Goal: Transaction & Acquisition: Purchase product/service

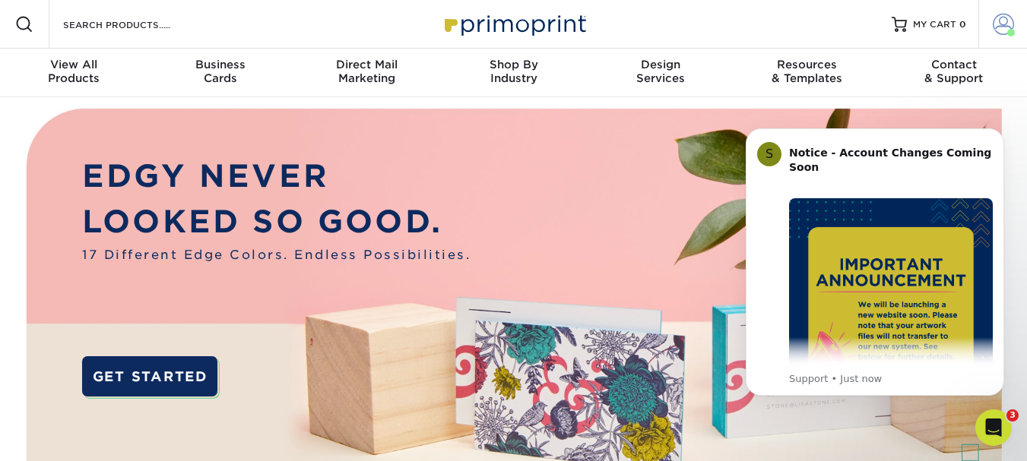
click at [1015, 30] on link "Account" at bounding box center [1002, 24] width 49 height 49
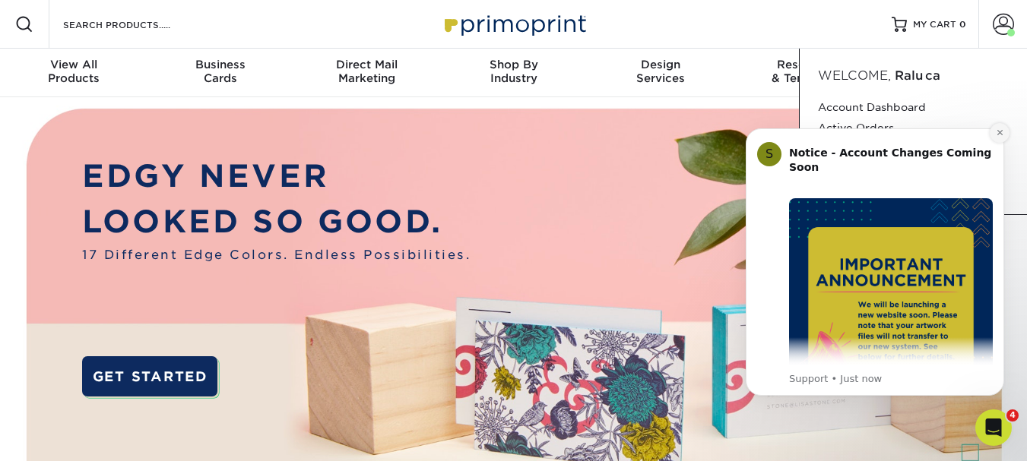
click at [998, 139] on button "Dismiss notification" at bounding box center [1000, 133] width 20 height 20
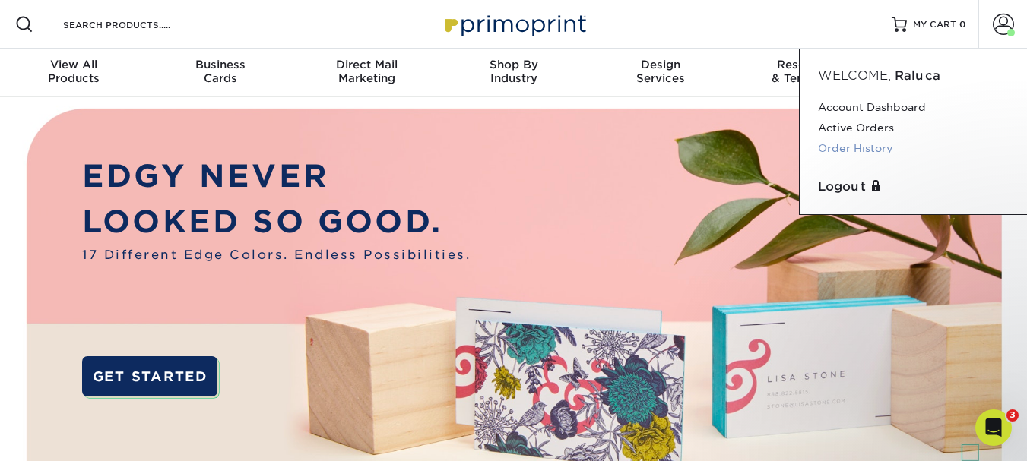
click at [834, 147] on link "Order History" at bounding box center [913, 148] width 191 height 21
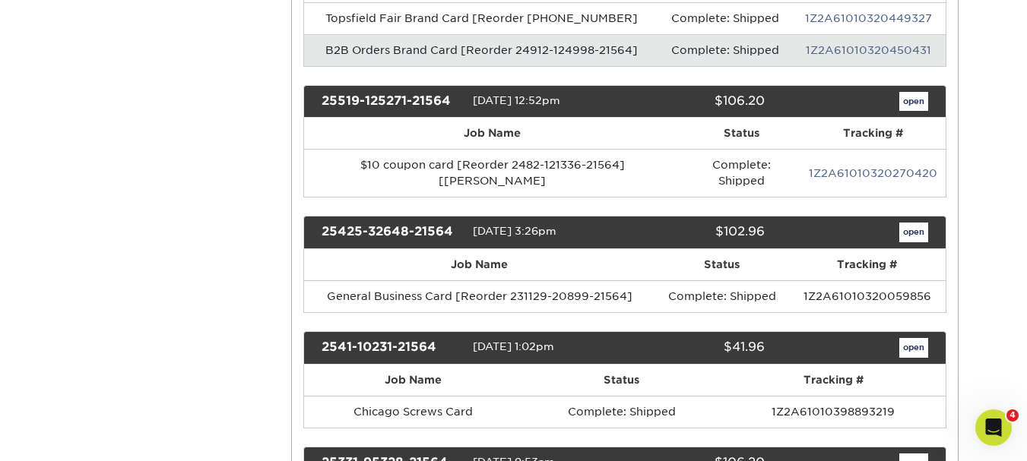
scroll to position [684, 0]
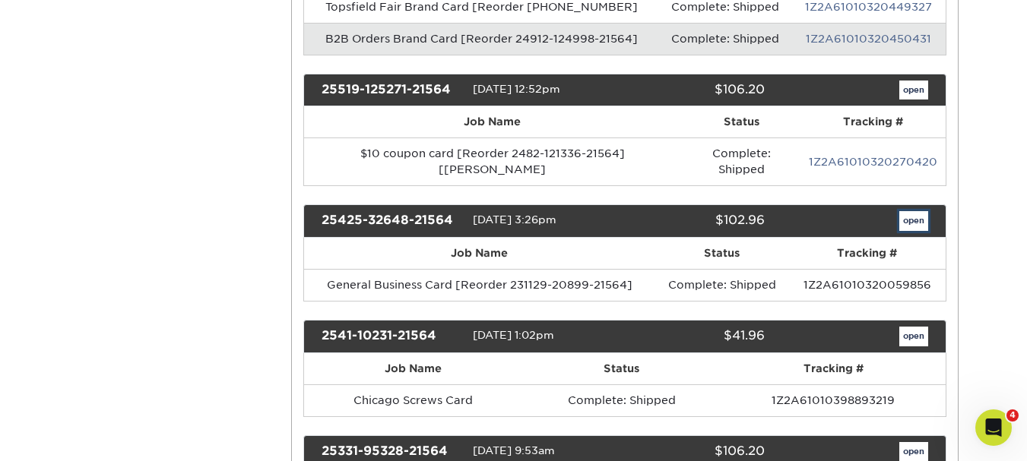
click at [906, 213] on link "open" at bounding box center [913, 221] width 29 height 20
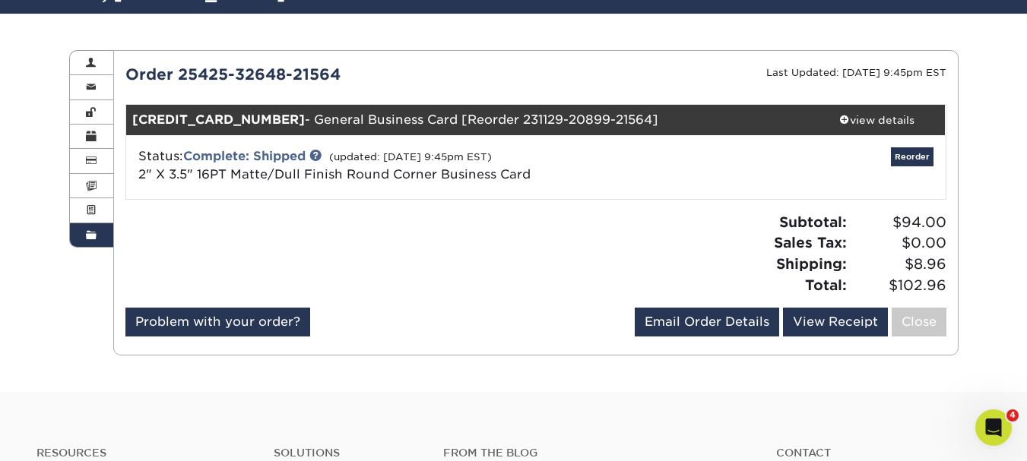
scroll to position [76, 0]
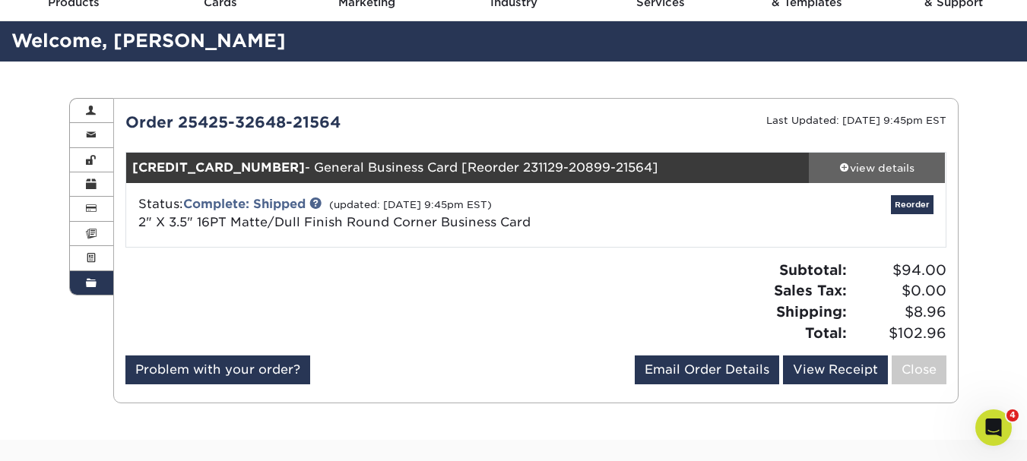
click at [880, 164] on div "view details" at bounding box center [877, 167] width 137 height 15
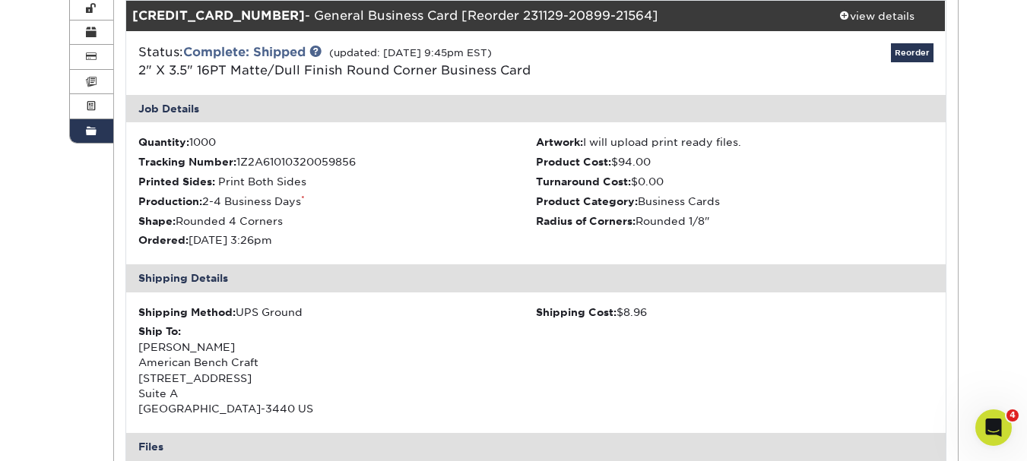
scroll to position [532, 0]
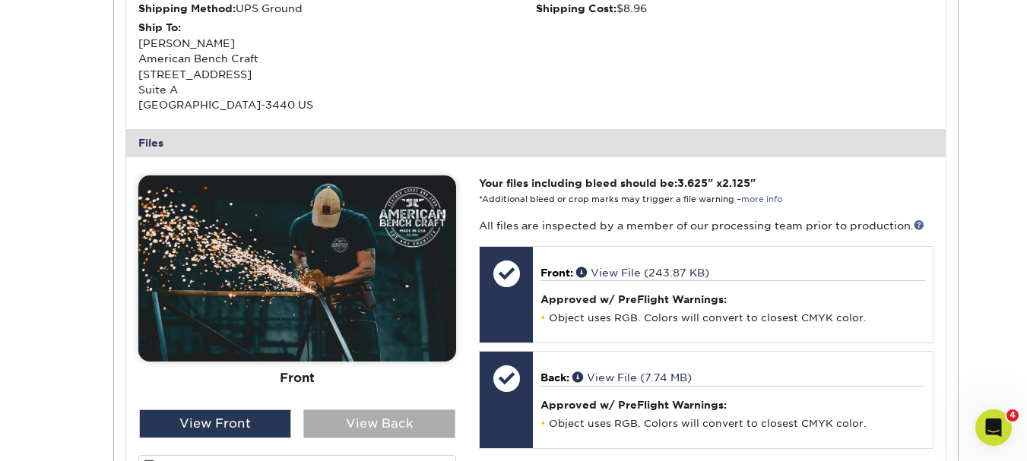
click at [354, 427] on div "View Back" at bounding box center [379, 424] width 152 height 29
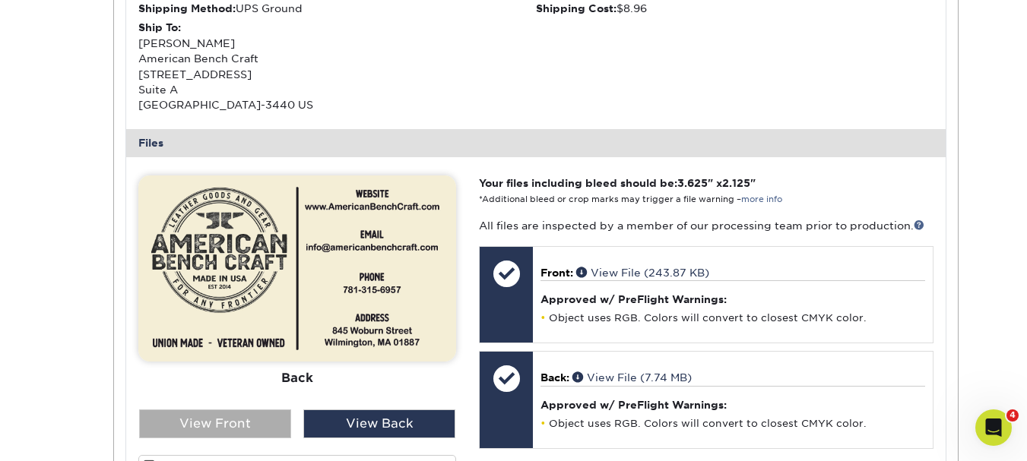
click at [231, 427] on div "View Front" at bounding box center [215, 424] width 152 height 29
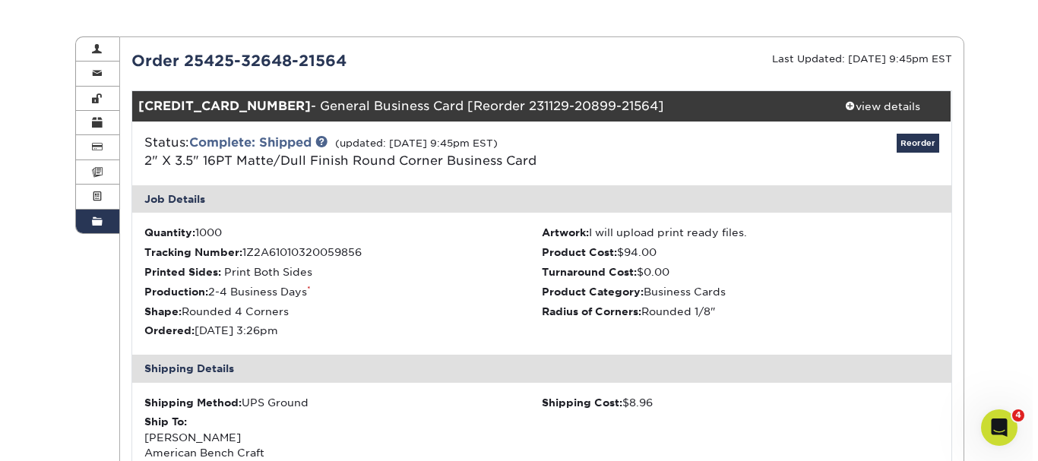
scroll to position [76, 0]
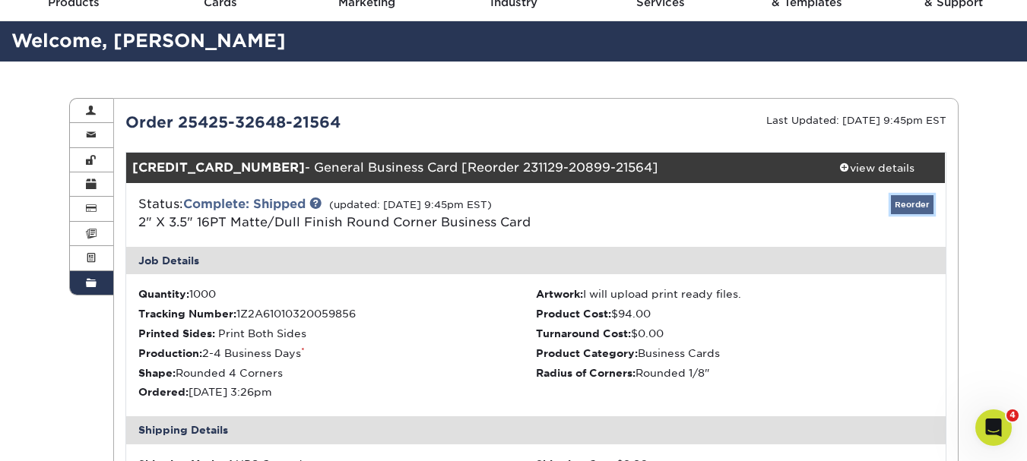
click at [908, 213] on link "Reorder" at bounding box center [912, 204] width 43 height 19
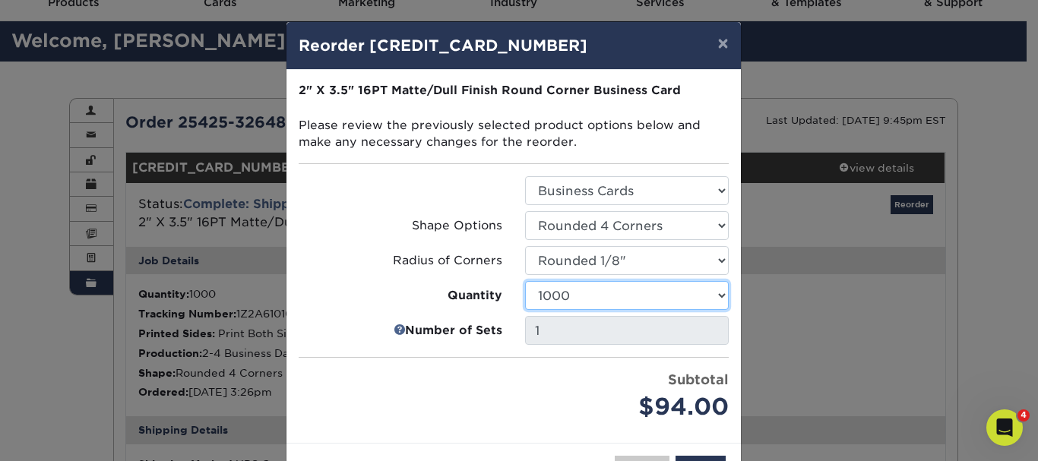
click at [576, 296] on select "100 250 500 1000 2500 5000 10000 15000 20000 25000" at bounding box center [627, 295] width 204 height 29
select select "02d8d163-ee8f-41cc-acce-9863ad0deb38"
click at [525, 281] on select "100 250 500 1000 2500 5000 10000 15000 20000 25000" at bounding box center [627, 295] width 204 height 29
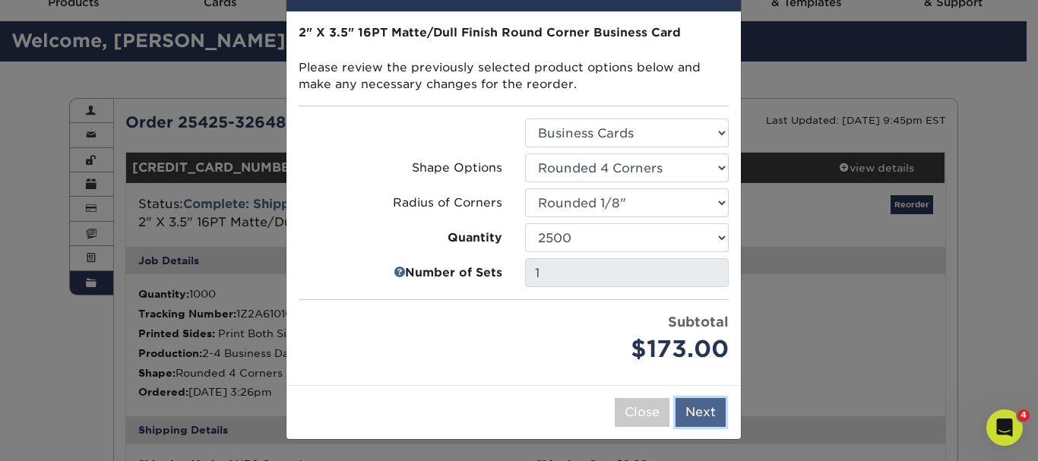
click at [696, 404] on button "Next" at bounding box center [701, 412] width 50 height 29
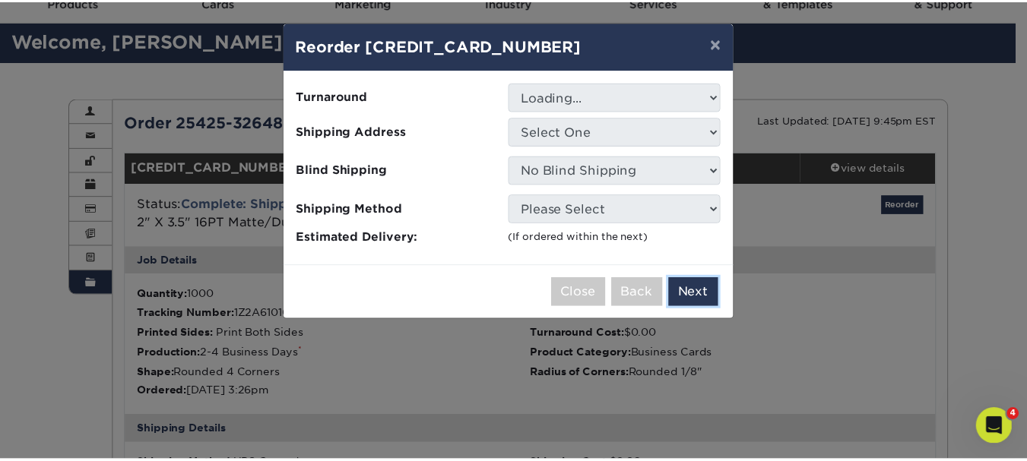
scroll to position [0, 0]
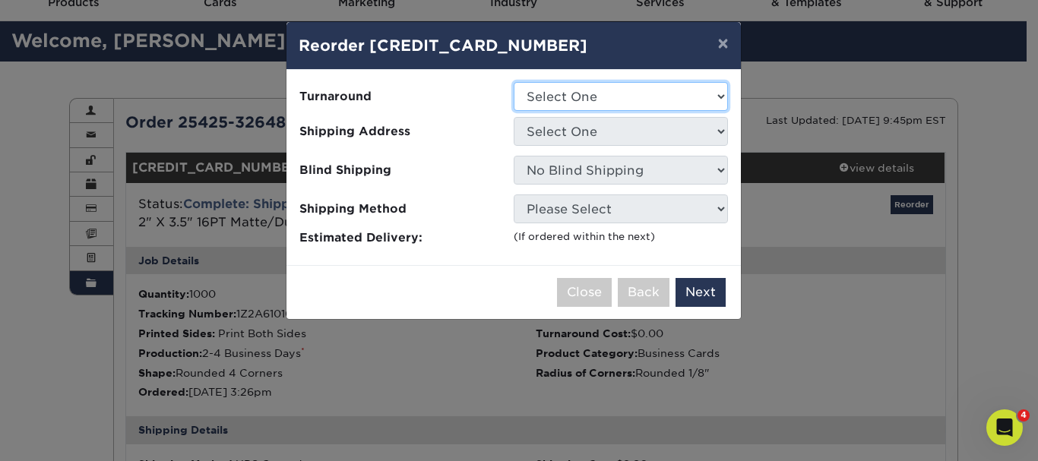
click at [651, 108] on select "Select One 2-4 Business Days 2 Day Next Business Day" at bounding box center [621, 96] width 214 height 29
select select "e903ed9e-0766-4874-9f07-44ad7c6dd984"
click at [514, 82] on select "Select One 2-4 Business Days 2 Day Next Business Day" at bounding box center [621, 96] width 214 height 29
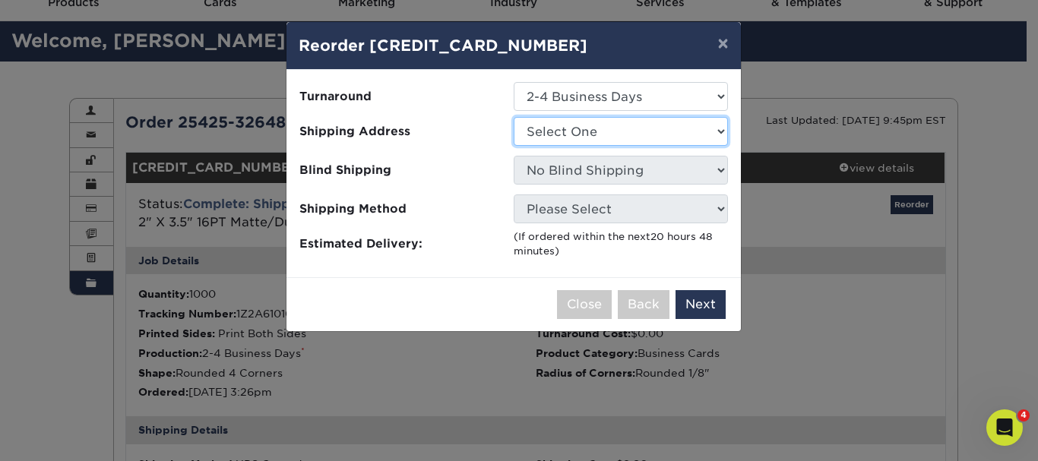
click at [636, 138] on select "Select One ABC Shop TEst" at bounding box center [621, 131] width 214 height 29
select select "133646"
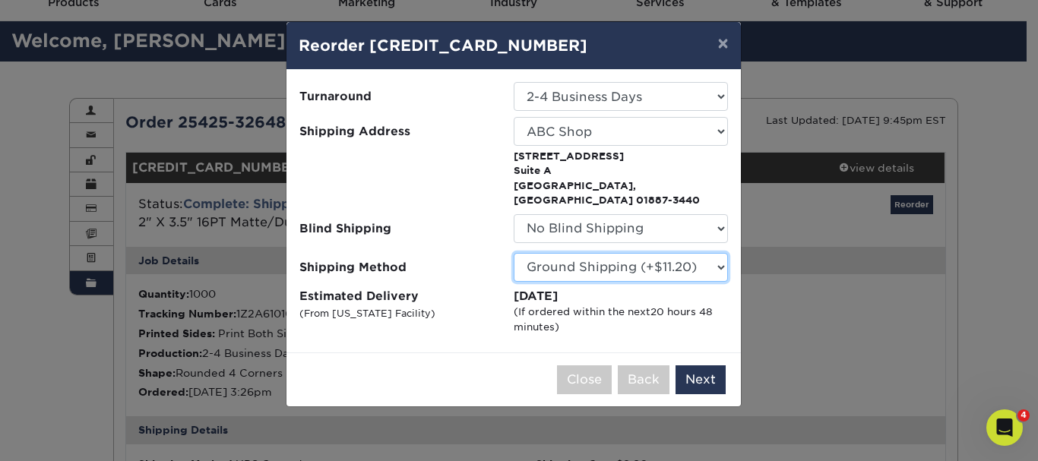
click at [720, 253] on select "Please Select Ground Shipping (+$11.20) 3 Day Shipping Service (+$15.39) 2 Day …" at bounding box center [621, 267] width 214 height 29
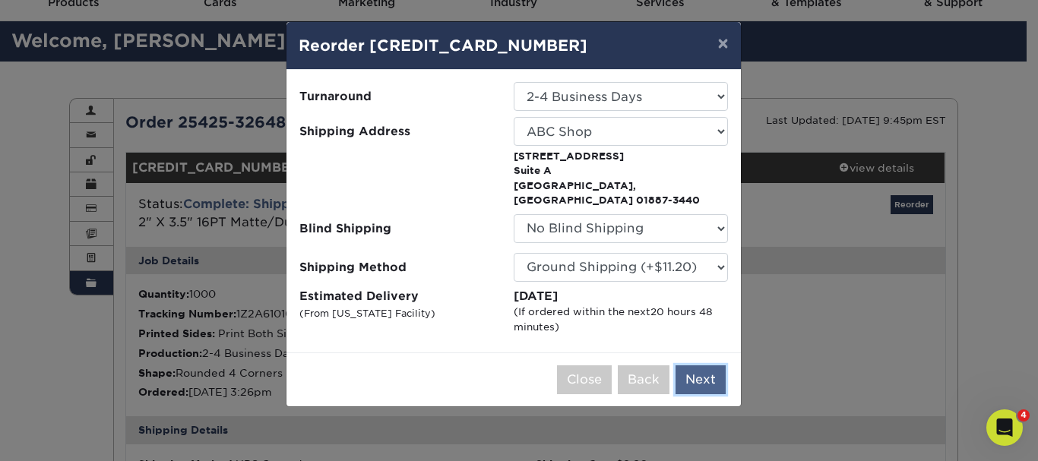
click at [697, 375] on button "Next" at bounding box center [701, 380] width 50 height 29
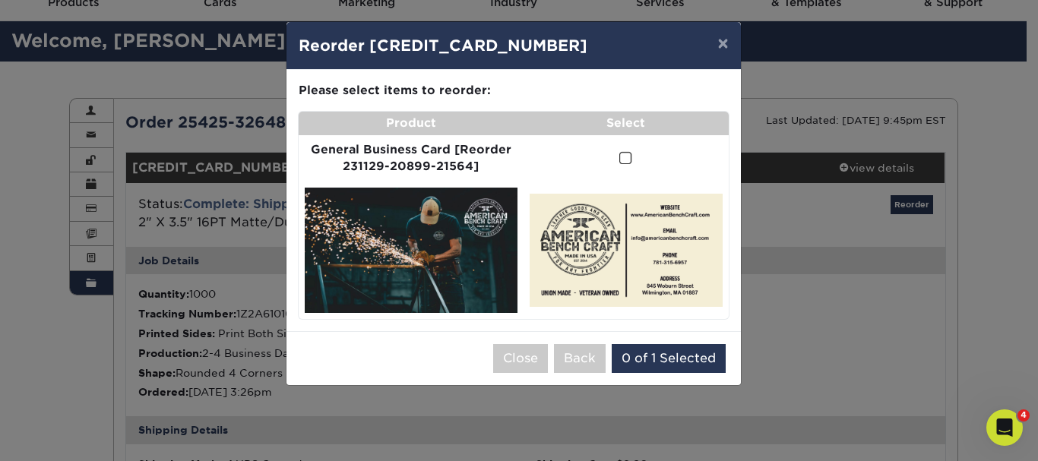
click at [618, 160] on td at bounding box center [626, 158] width 205 height 47
click at [626, 163] on span at bounding box center [626, 158] width 13 height 14
click at [0, 0] on input "checkbox" at bounding box center [0, 0] width 0 height 0
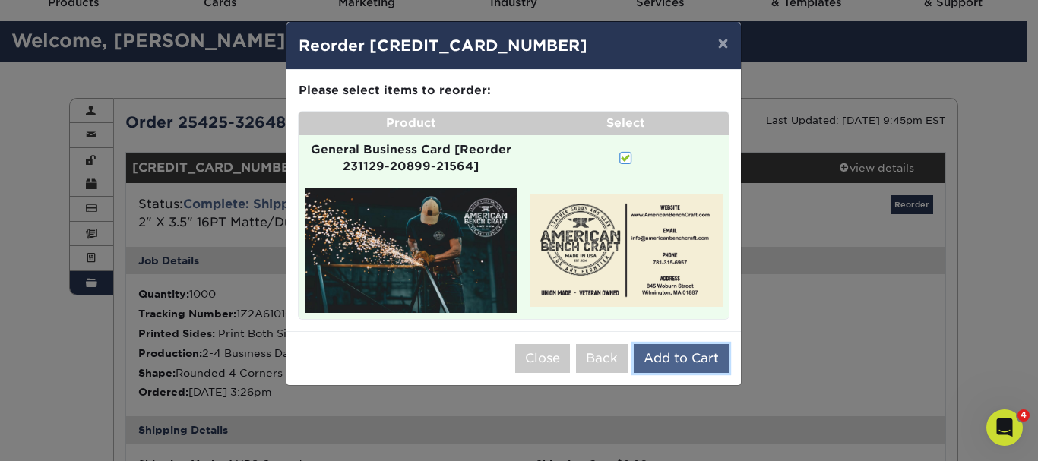
click at [683, 356] on button "Add to Cart" at bounding box center [681, 358] width 95 height 29
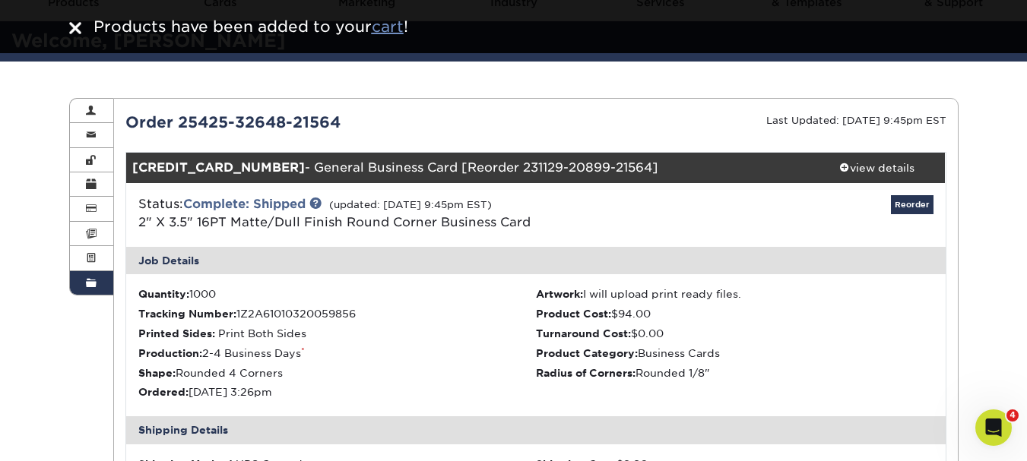
click at [395, 21] on u "cart" at bounding box center [388, 26] width 32 height 18
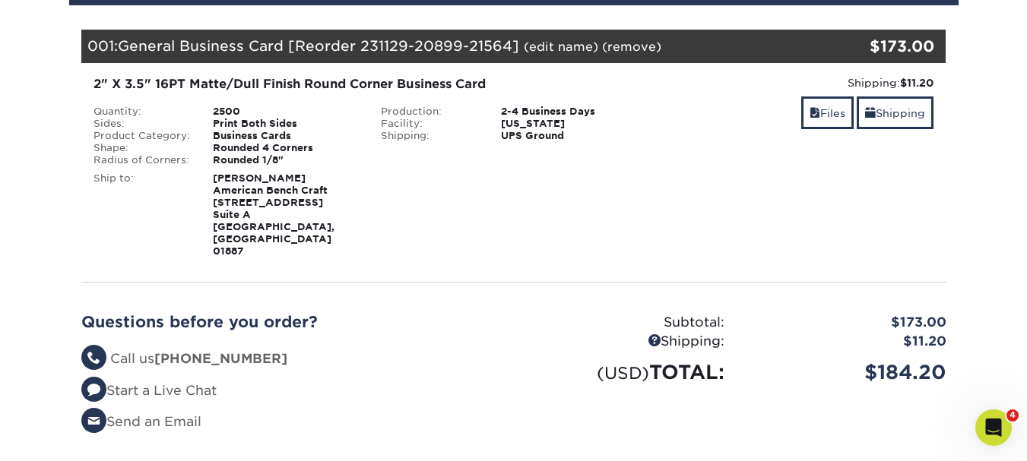
scroll to position [228, 0]
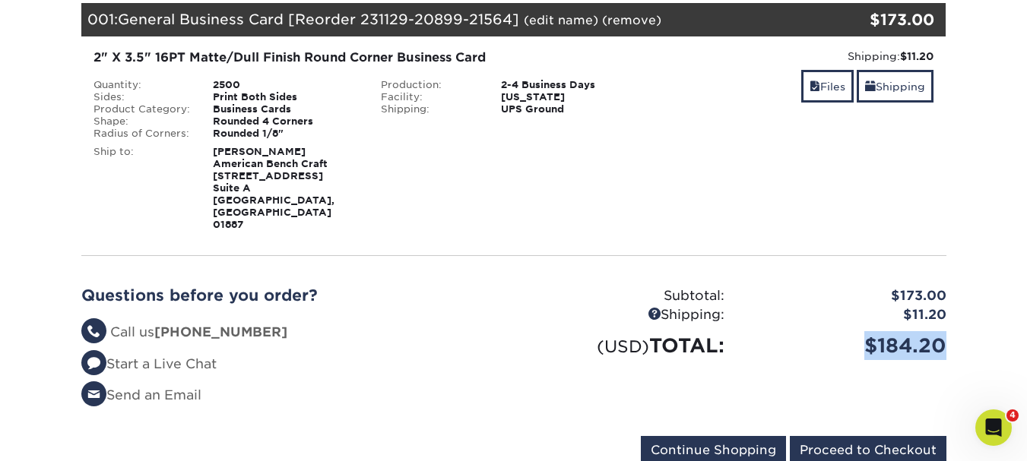
drag, startPoint x: 838, startPoint y: 320, endPoint x: 981, endPoint y: 325, distance: 143.8
click at [981, 325] on section "YOUR CART Empty Cart Your Cart is Empty View Account Active Orders Order Histor…" at bounding box center [513, 216] width 1027 height 608
copy div "$184.20"
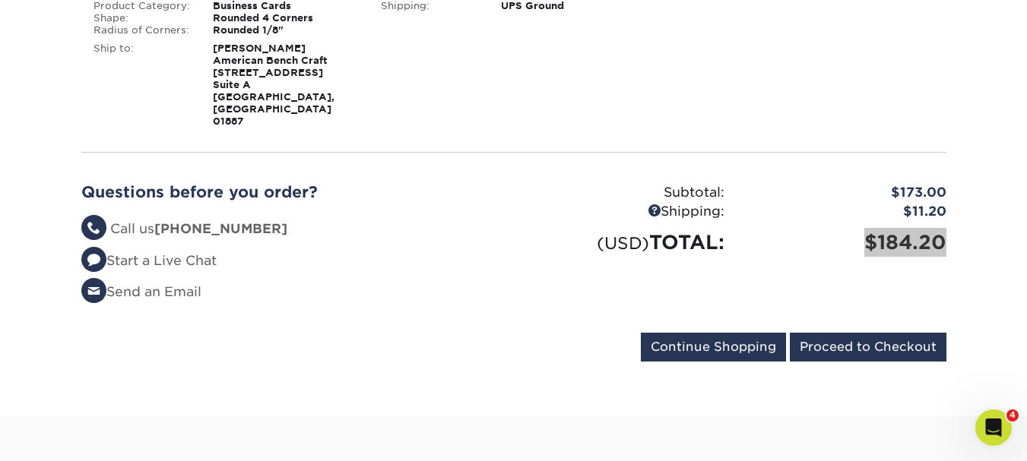
scroll to position [380, 0]
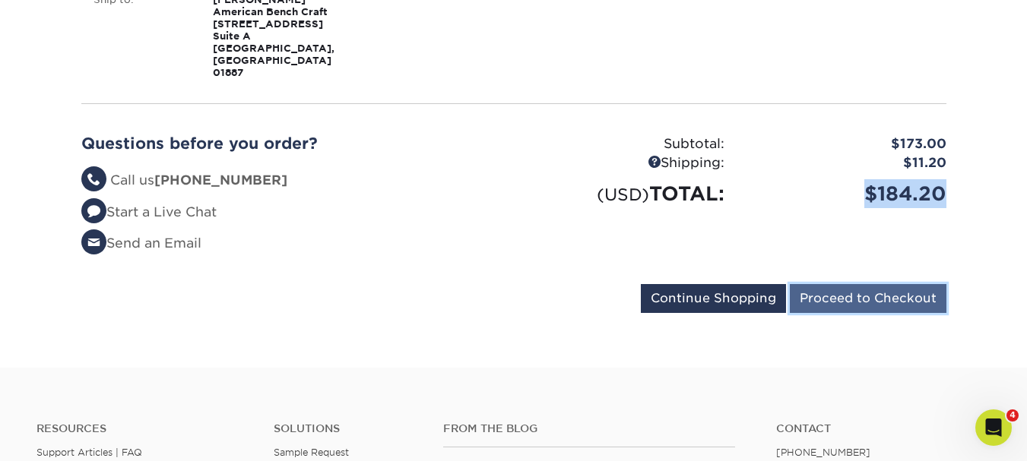
click at [883, 284] on input "Proceed to Checkout" at bounding box center [868, 298] width 157 height 29
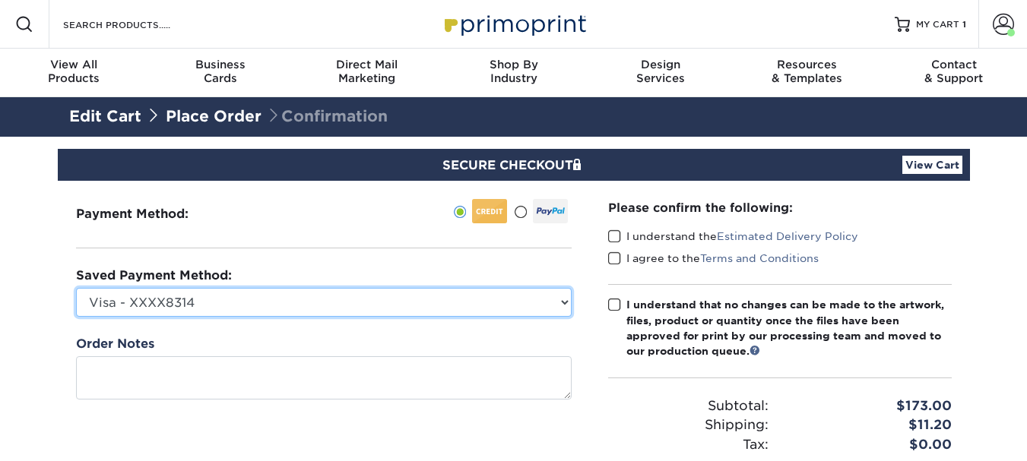
click at [565, 302] on select "Visa - XXXX8314 Visa - XXXX3146 Visa - XXXX9840 Visa - XXXX8013 Visa - XXXX8013…" at bounding box center [324, 302] width 496 height 29
select select "73837"
click at [76, 288] on select "Visa - XXXX8314 Visa - XXXX3146 Visa - XXXX9840 Visa - XXXX8013 Visa - XXXX8013…" at bounding box center [324, 302] width 496 height 29
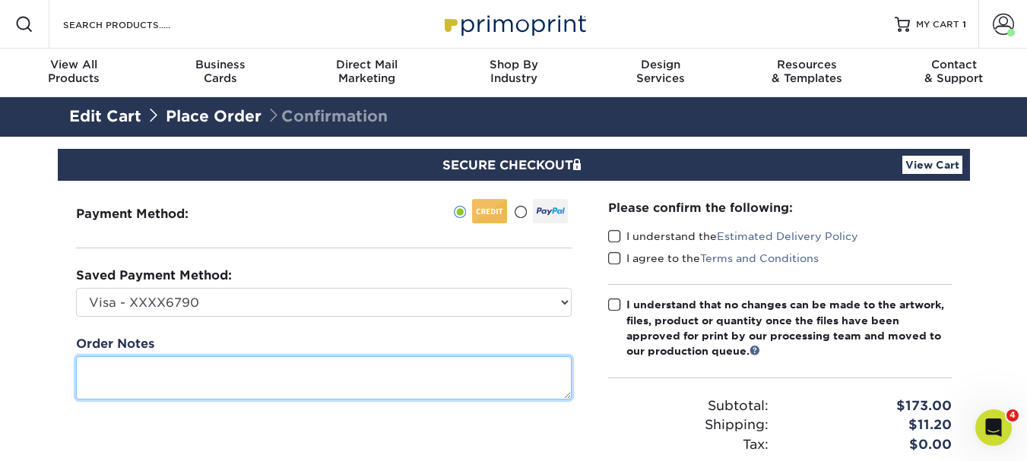
click at [323, 388] on textarea at bounding box center [324, 378] width 496 height 43
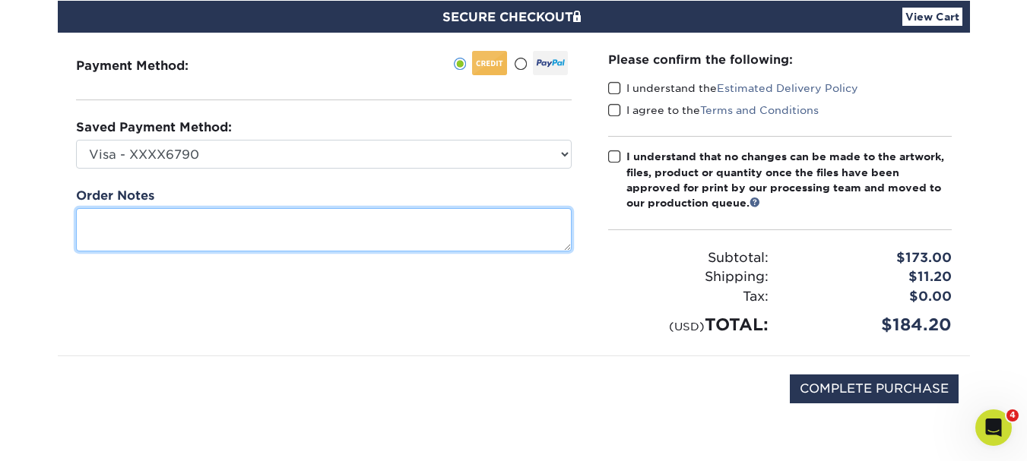
scroll to position [76, 0]
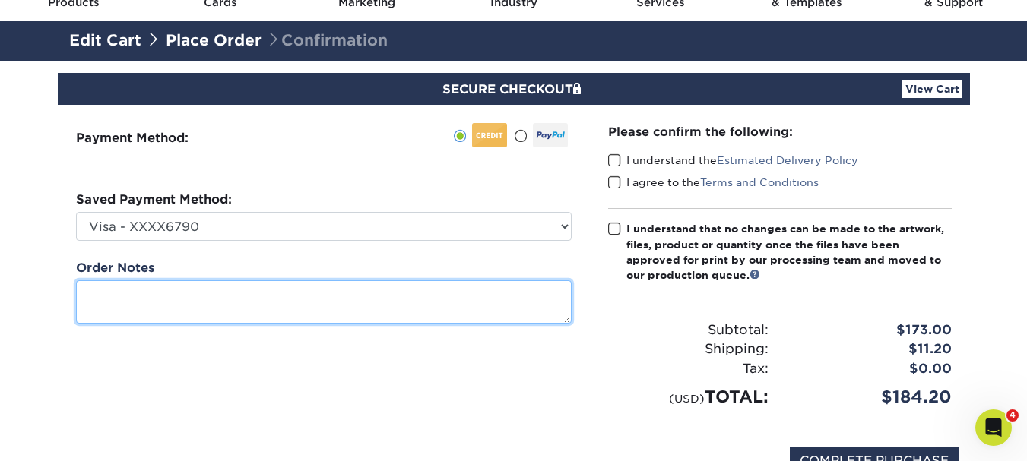
paste textarea "Order Processing"
type textarea "Order Processing"
click at [104, 309] on textarea at bounding box center [324, 302] width 496 height 43
paste textarea "RG-SP-082625-01"
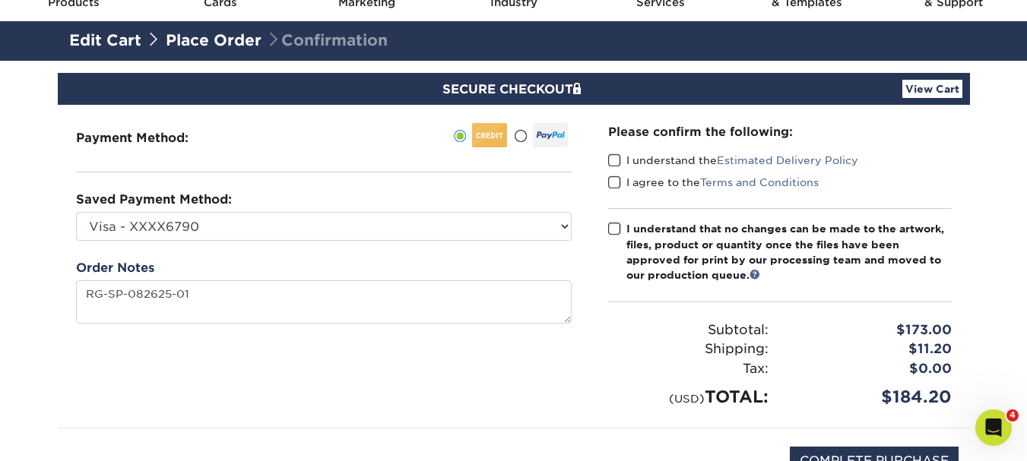
type textarea "RGSP08262501"
click at [618, 227] on span at bounding box center [614, 229] width 13 height 14
click at [0, 0] on input "I understand that no changes can be made to the artwork, files, product or quan…" at bounding box center [0, 0] width 0 height 0
click at [620, 184] on span at bounding box center [614, 183] width 13 height 14
click at [0, 0] on input "I agree to the Terms and Conditions" at bounding box center [0, 0] width 0 height 0
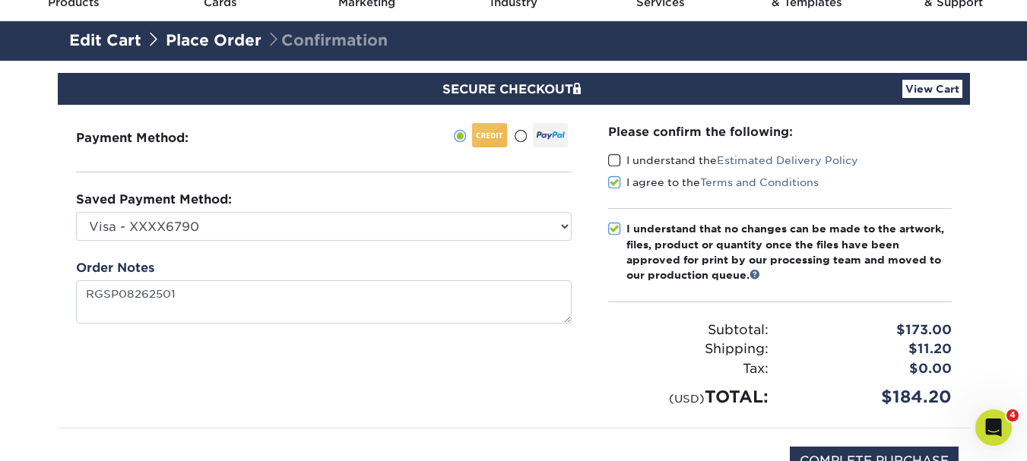
click at [613, 150] on div "Please confirm the following: I understand the Estimated Delivery Policy I agre…" at bounding box center [780, 266] width 344 height 287
click at [620, 159] on span at bounding box center [614, 161] width 13 height 14
click at [0, 0] on input "I understand the Estimated Delivery Policy" at bounding box center [0, 0] width 0 height 0
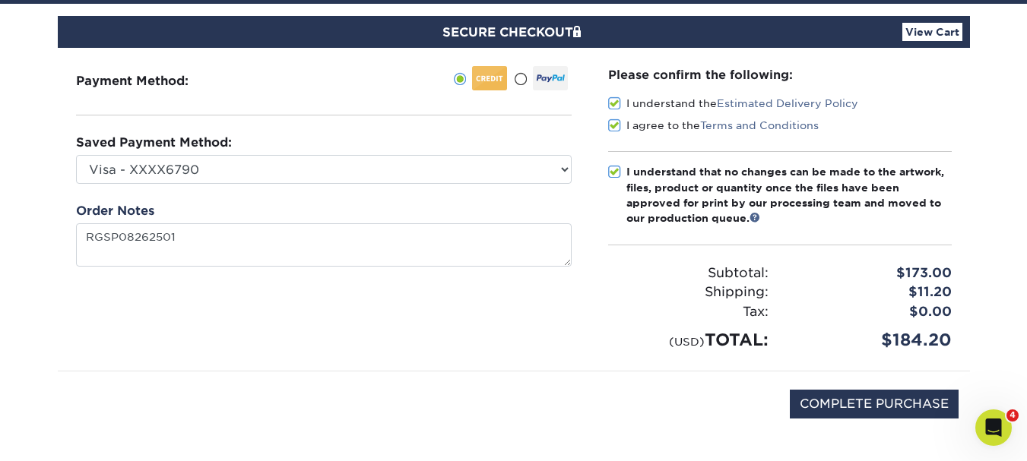
scroll to position [304, 0]
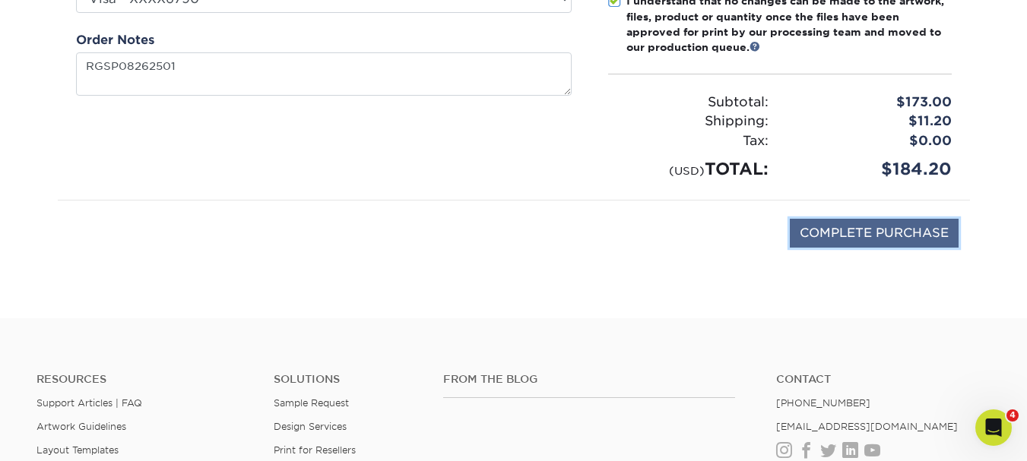
click at [853, 230] on input "COMPLETE PURCHASE" at bounding box center [874, 233] width 169 height 29
type input "PROCESSING, PLEASE WAIT..."
